Goal: Task Accomplishment & Management: Use online tool/utility

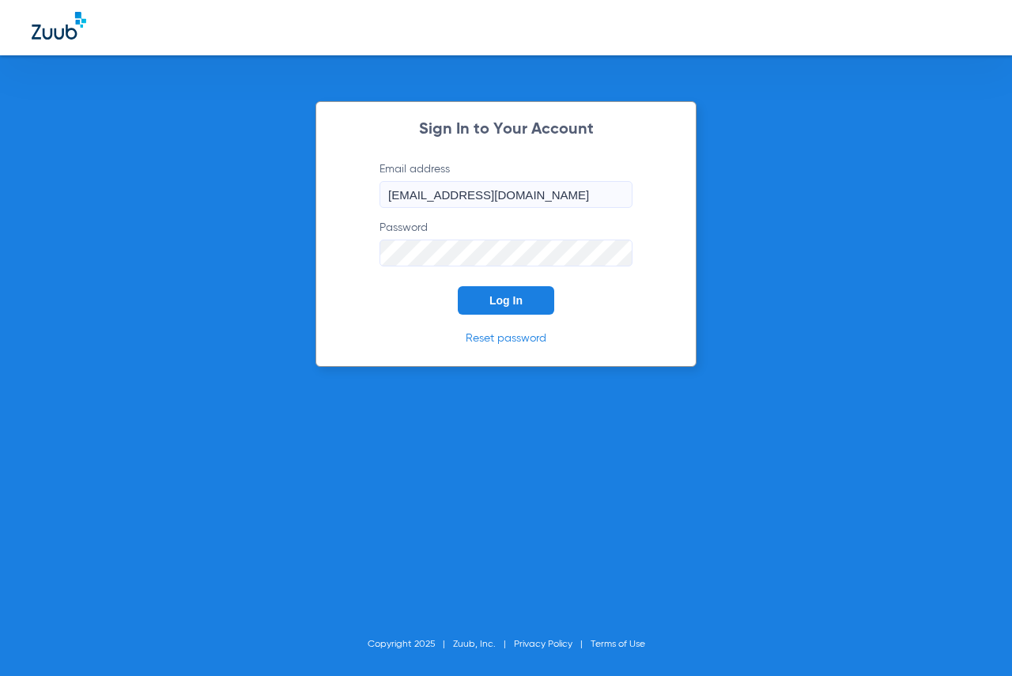
click at [512, 315] on div "Sign In to Your Account Email address [EMAIL_ADDRESS][DOMAIN_NAME] Password Log…" at bounding box center [505, 234] width 381 height 266
click at [517, 302] on span "Log In" at bounding box center [505, 300] width 33 height 13
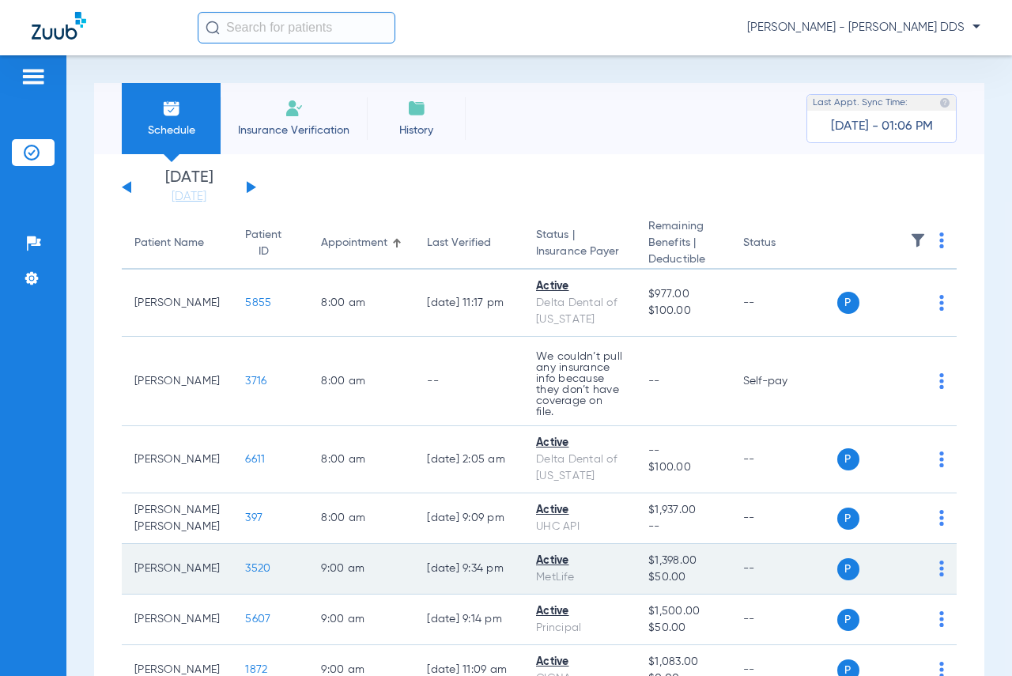
scroll to position [395, 0]
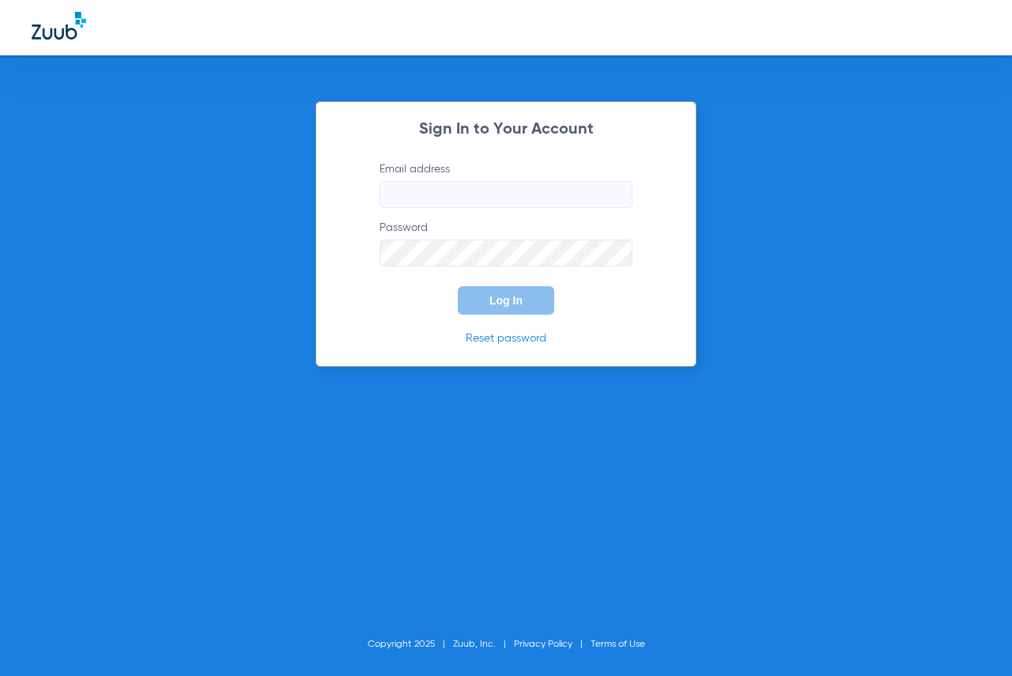
type input "[EMAIL_ADDRESS][DOMAIN_NAME]"
click at [517, 318] on div "Sign In to Your Account Email address [EMAIL_ADDRESS][DOMAIN_NAME] Password Log…" at bounding box center [505, 234] width 381 height 266
click at [513, 303] on span "Log In" at bounding box center [505, 300] width 33 height 13
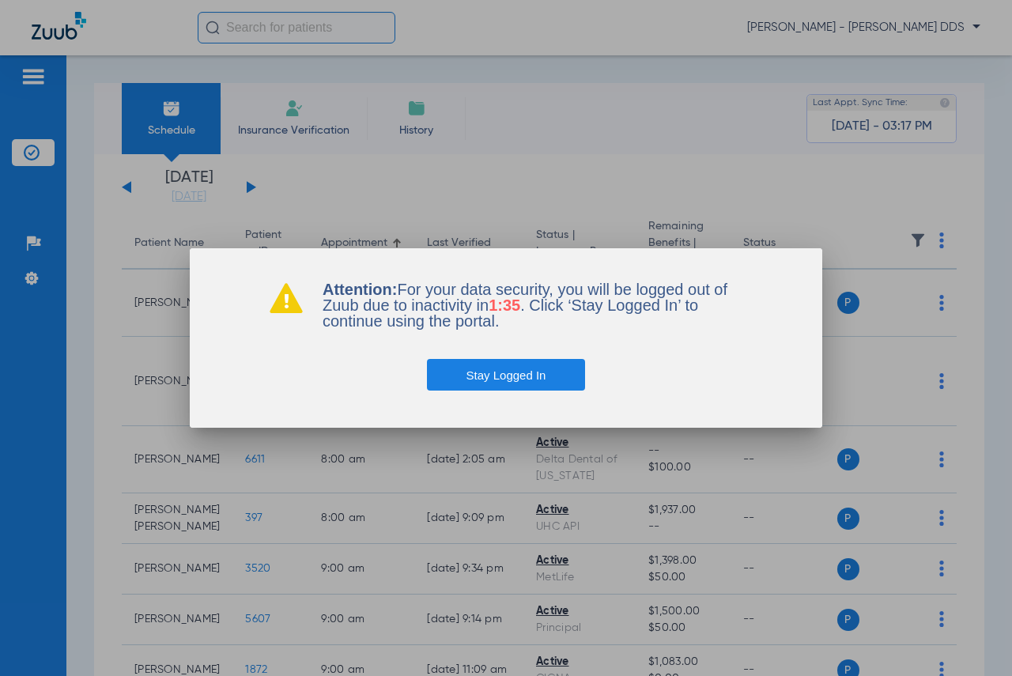
click at [502, 379] on button "Stay Logged In" at bounding box center [506, 375] width 159 height 32
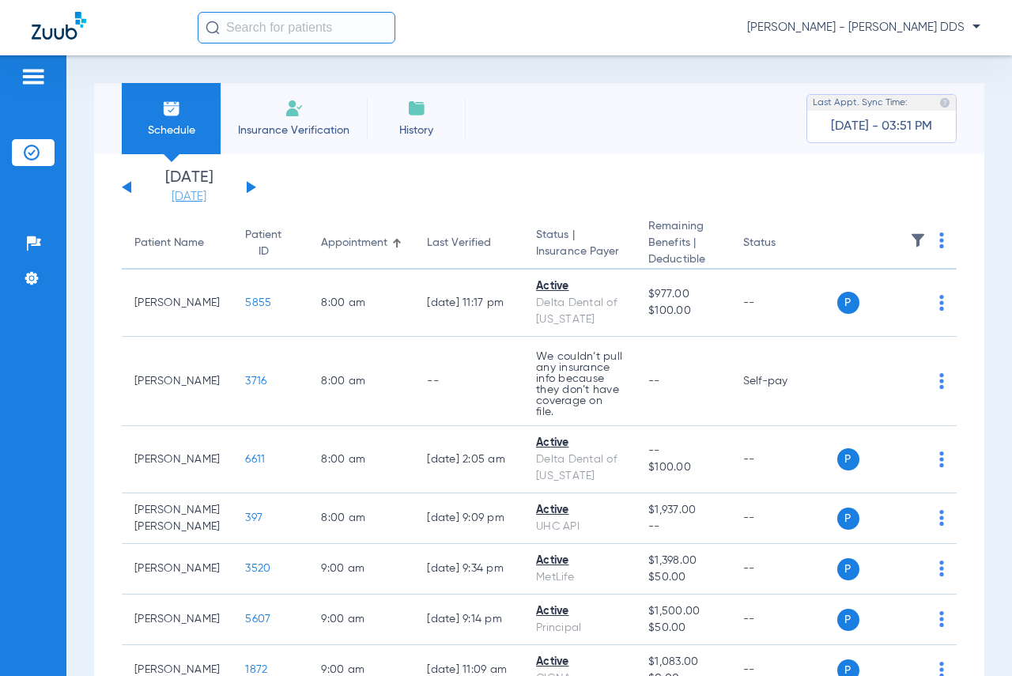
click at [185, 192] on link "[DATE]" at bounding box center [188, 197] width 95 height 16
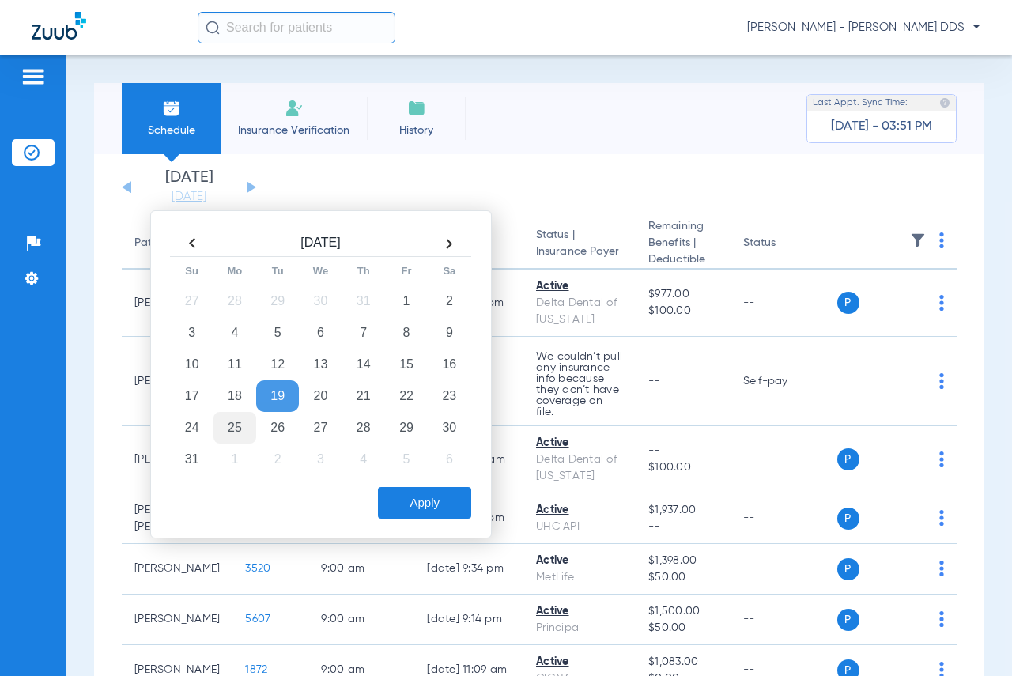
click at [239, 433] on td "25" at bounding box center [234, 428] width 43 height 32
click at [452, 503] on button "Apply" at bounding box center [424, 503] width 93 height 32
